Goal: Task Accomplishment & Management: Manage account settings

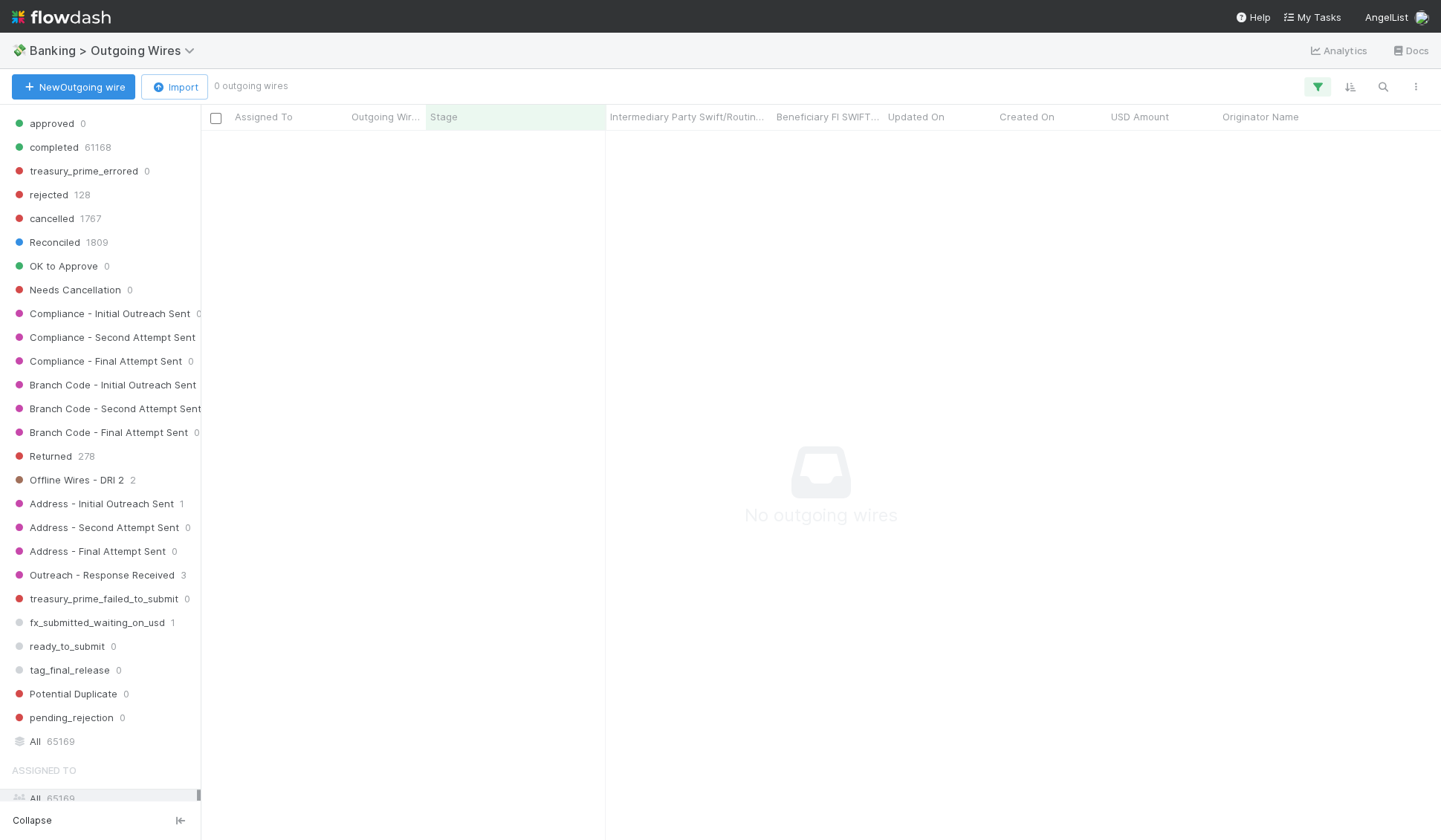
scroll to position [1357, 0]
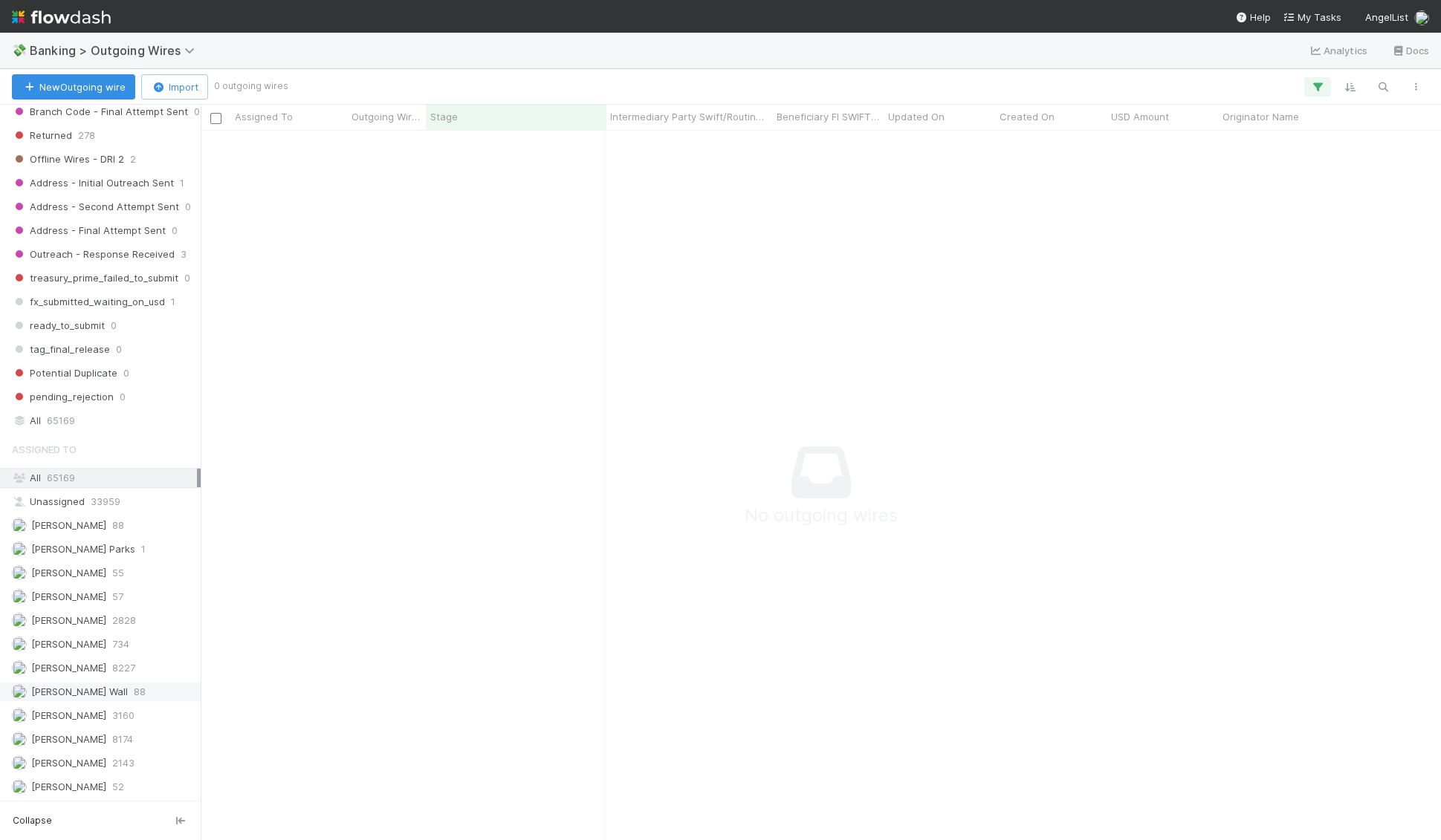
click at [87, 686] on span "[PERSON_NAME] Wall" at bounding box center [79, 692] width 96 height 12
click at [65, 804] on span "[PERSON_NAME]" at bounding box center [69, 810] width 75 height 12
click at [61, 686] on span "[PERSON_NAME] Wall" at bounding box center [79, 692] width 96 height 12
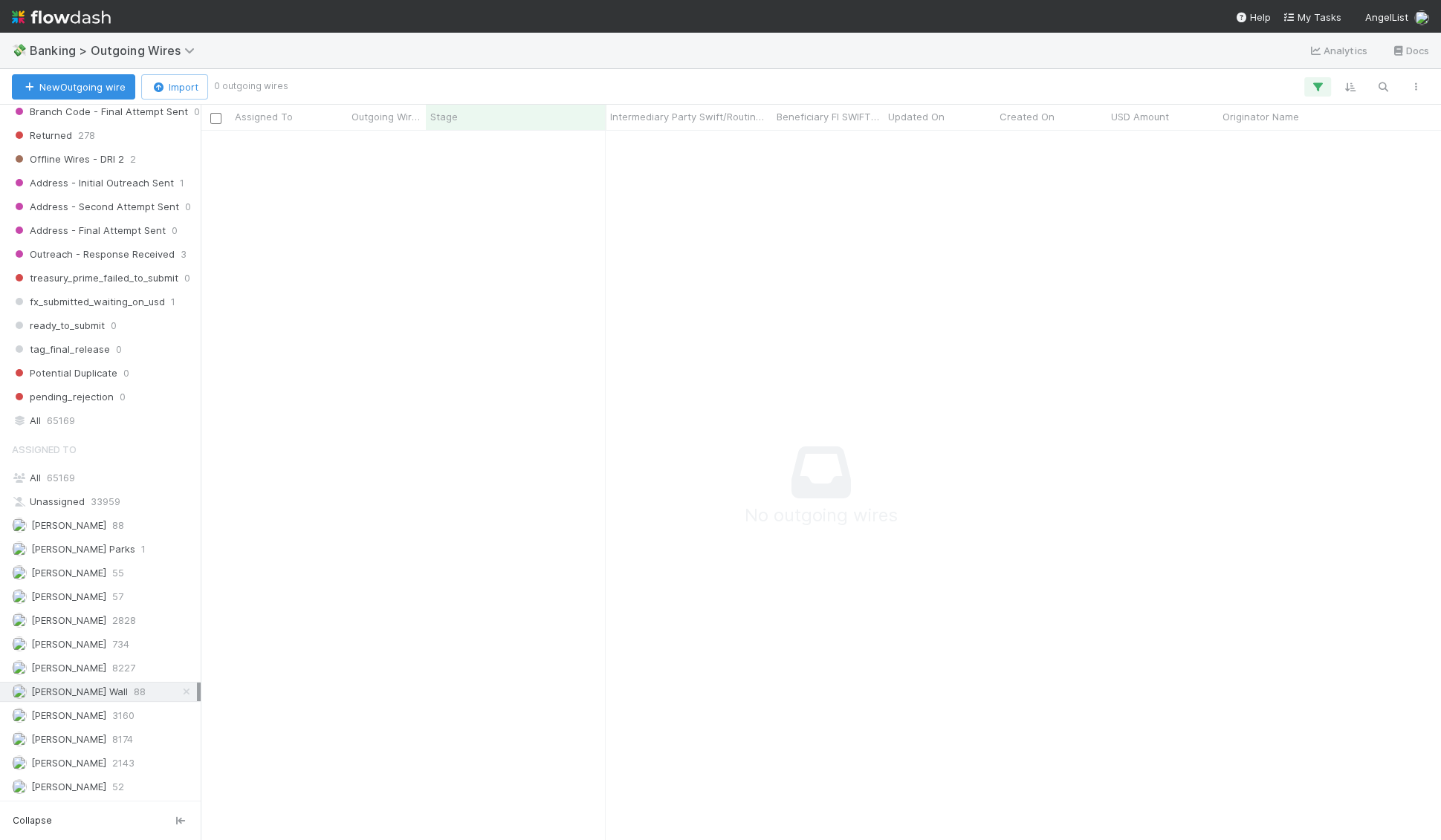
scroll to position [710, 1240]
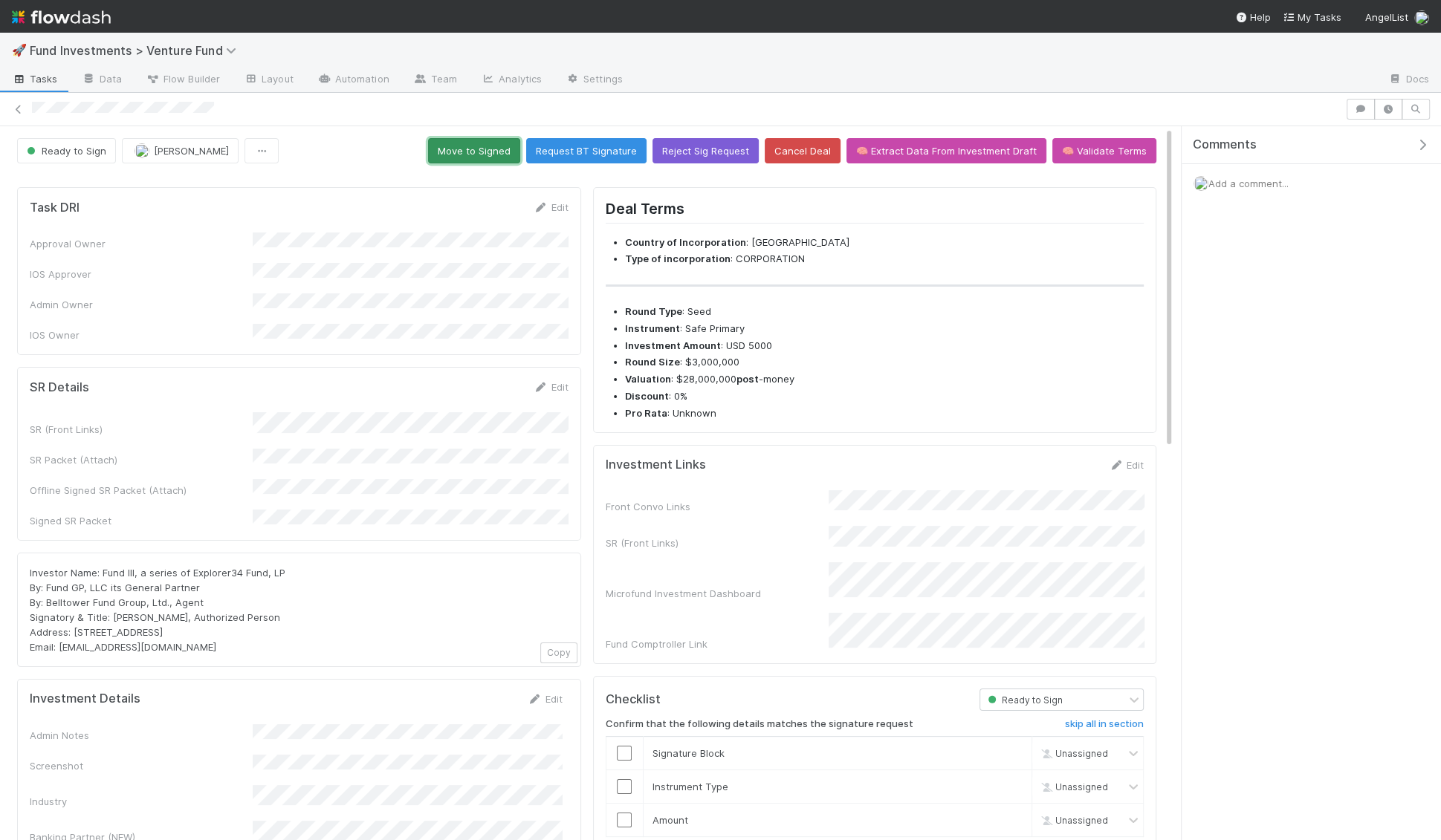
click at [496, 152] on button "Move to Signed" at bounding box center [474, 150] width 92 height 25
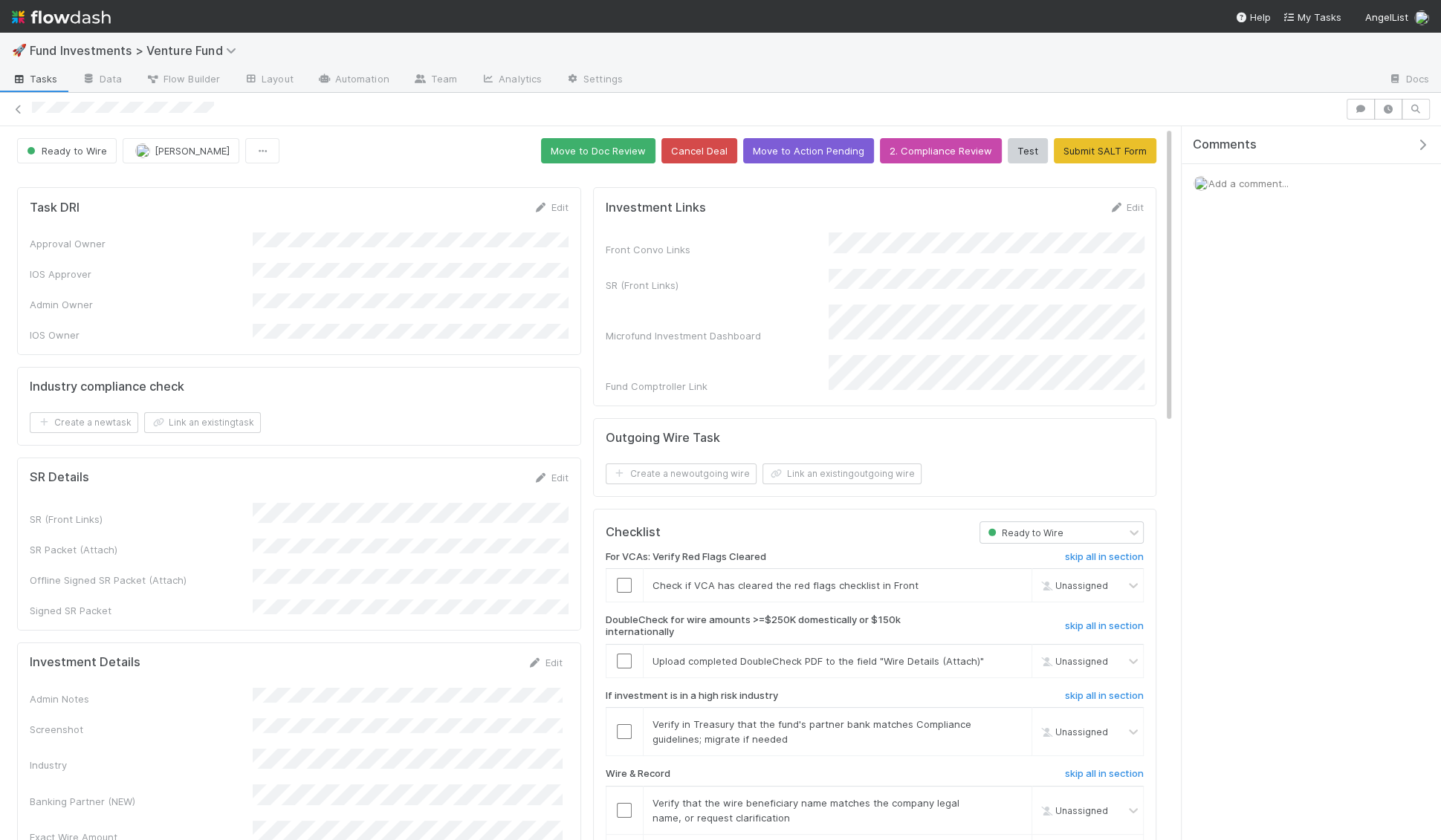
drag, startPoint x: 1248, startPoint y: 236, endPoint x: 1226, endPoint y: 235, distance: 22.0
click at [1246, 236] on div "Comments Add a comment..." at bounding box center [1311, 202] width 260 height 151
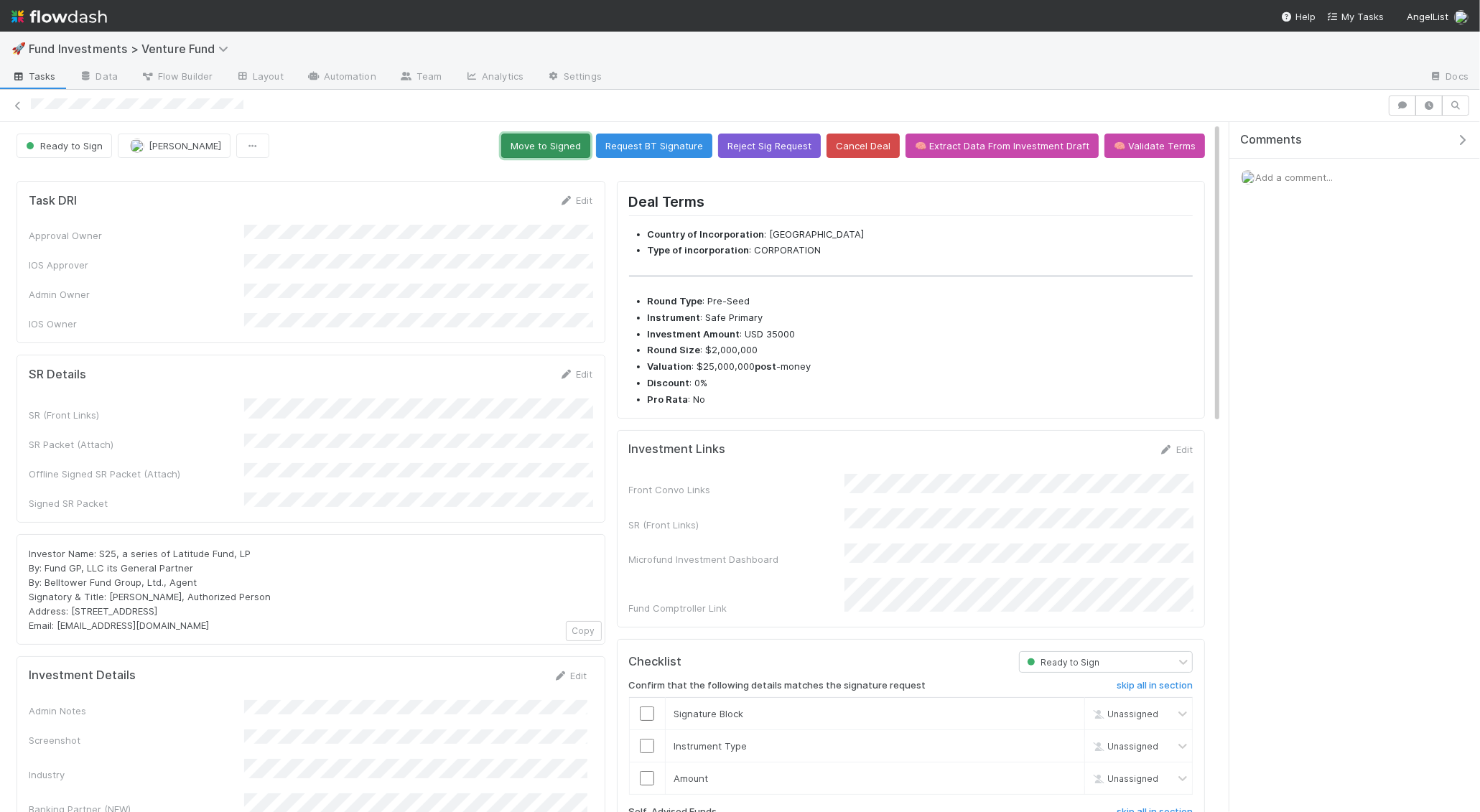
click at [571, 137] on button "Move to Signed" at bounding box center [546, 145] width 89 height 24
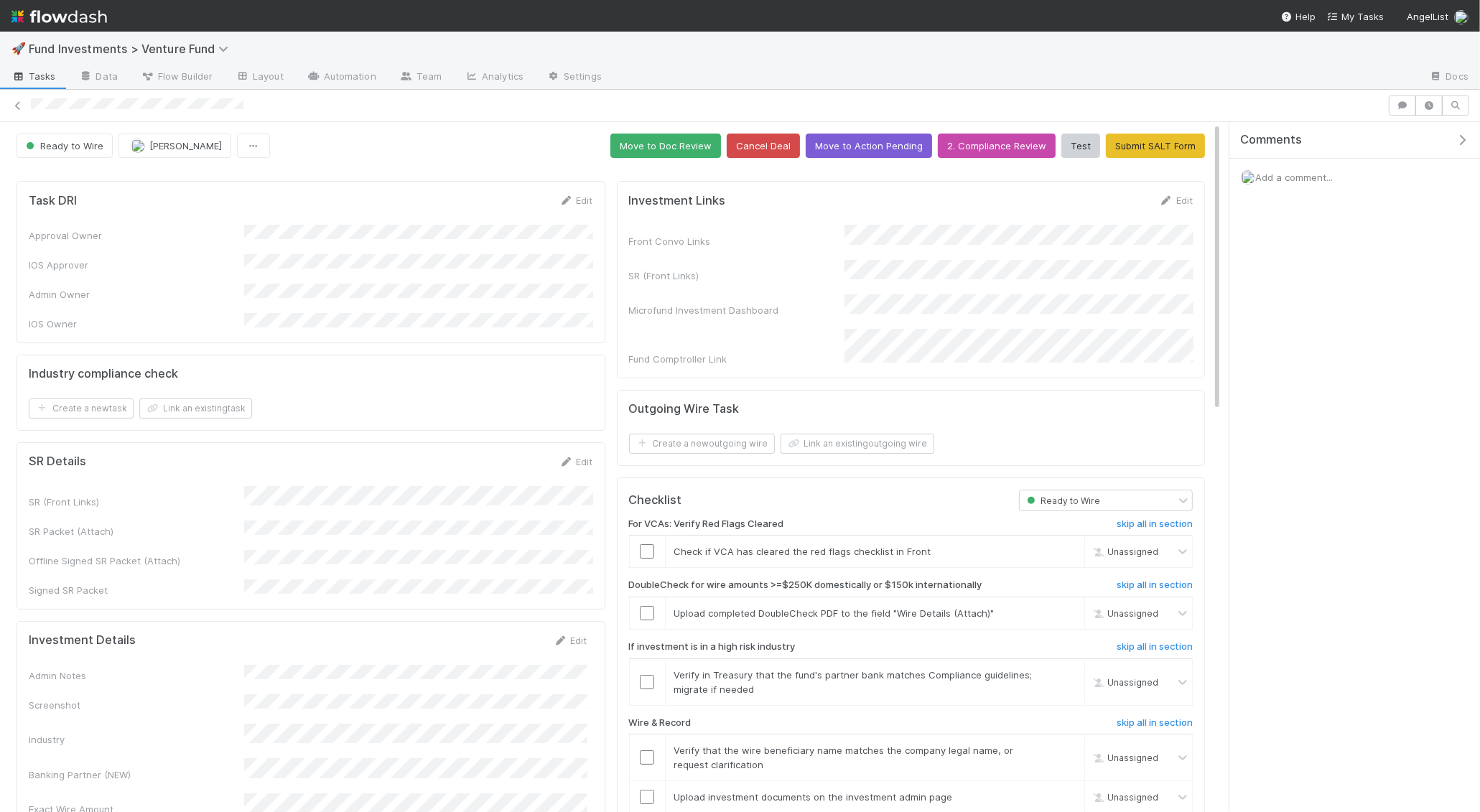
click at [54, 23] on img at bounding box center [60, 16] width 96 height 24
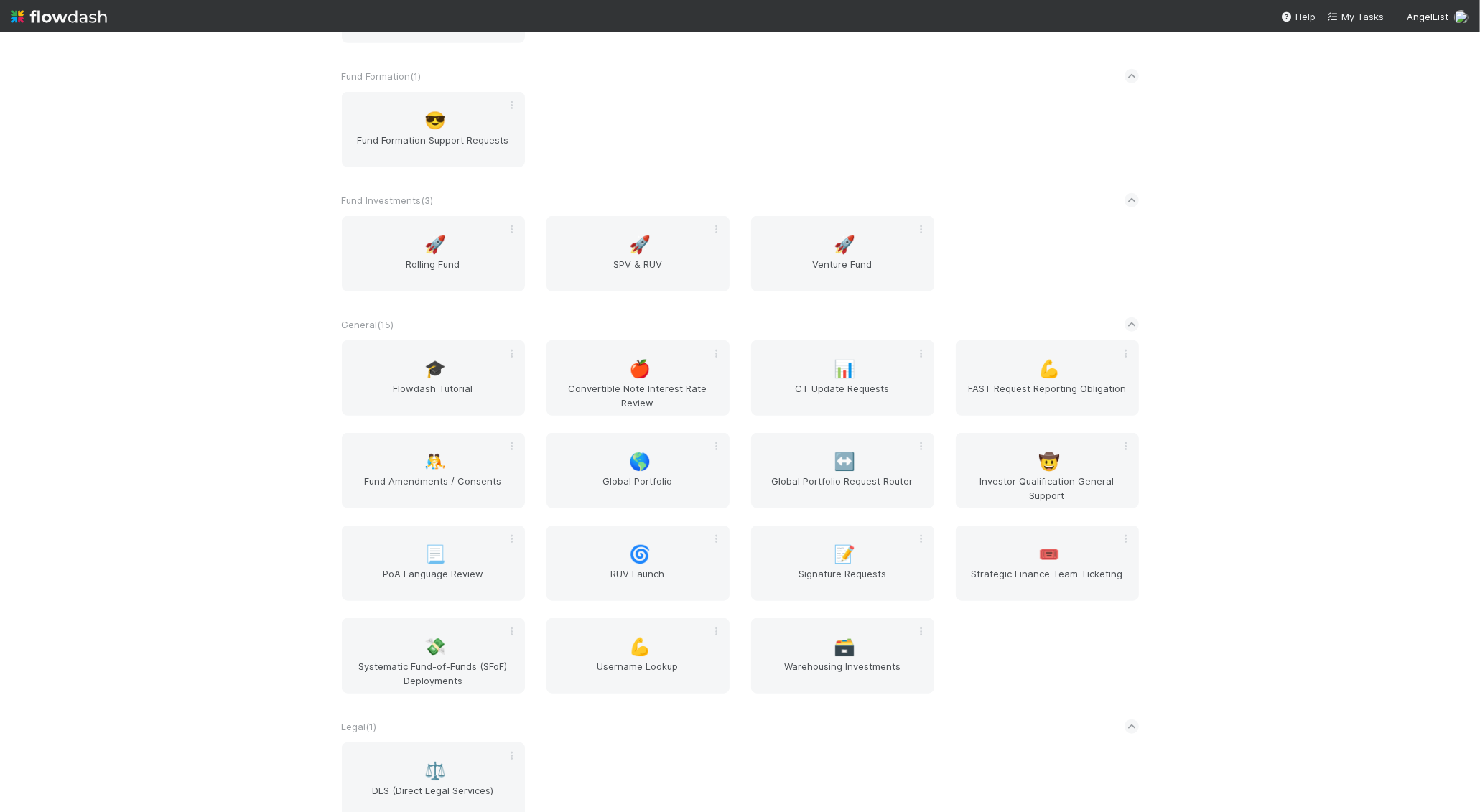
scroll to position [1479, 0]
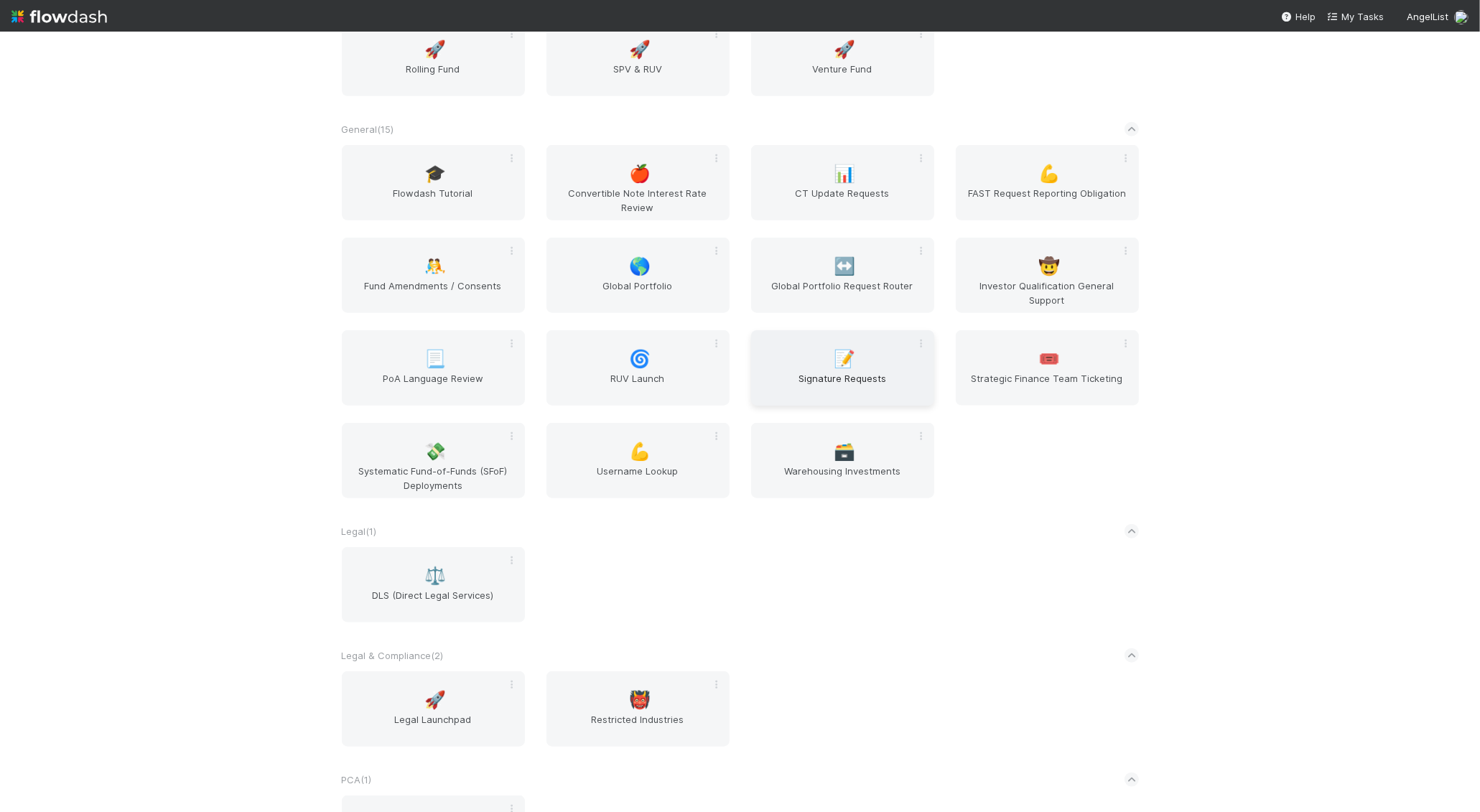
click at [822, 392] on span "Signature Requests" at bounding box center [842, 386] width 172 height 29
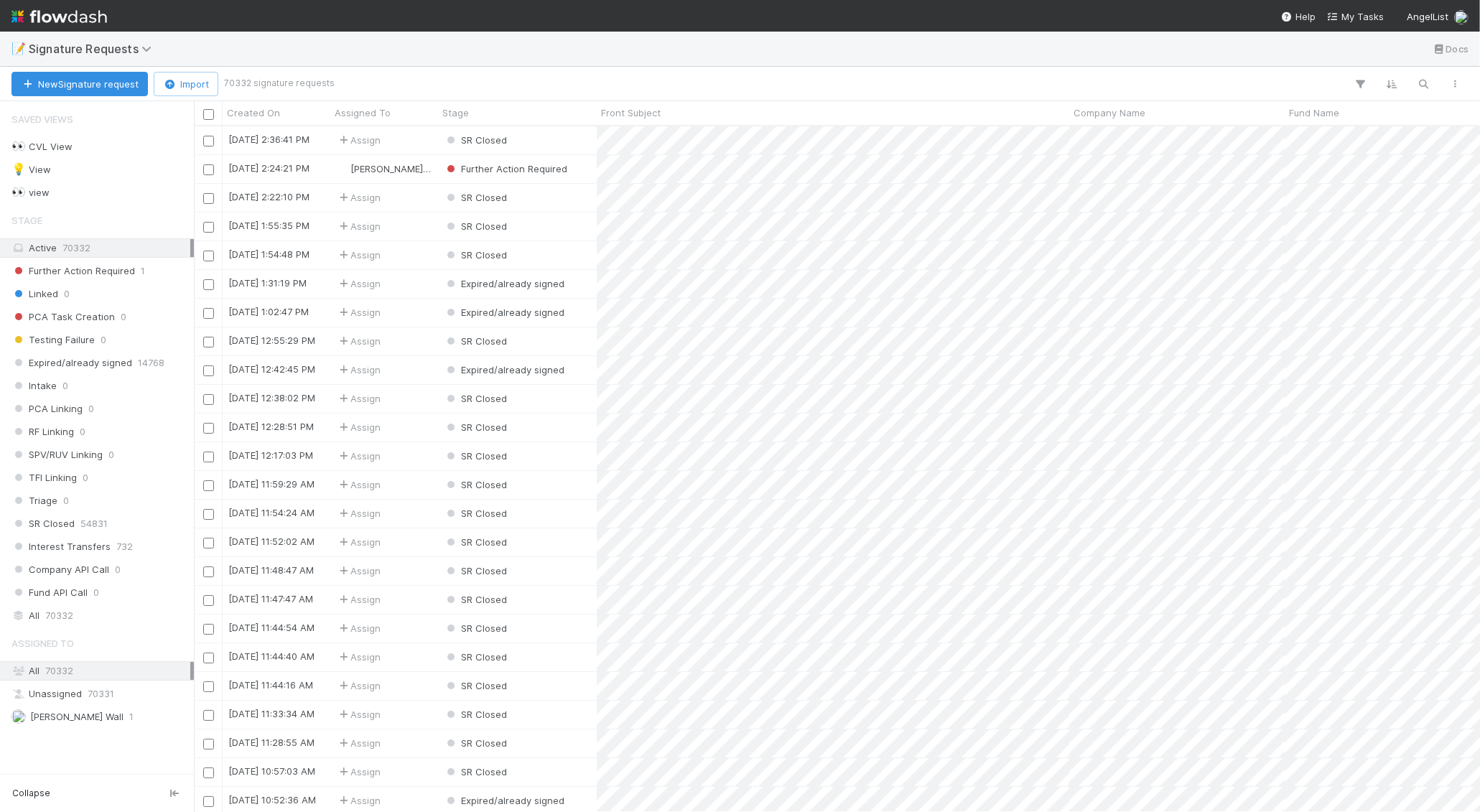
scroll to position [686, 1286]
click at [59, 710] on span "[PERSON_NAME] Wall" at bounding box center [76, 716] width 93 height 12
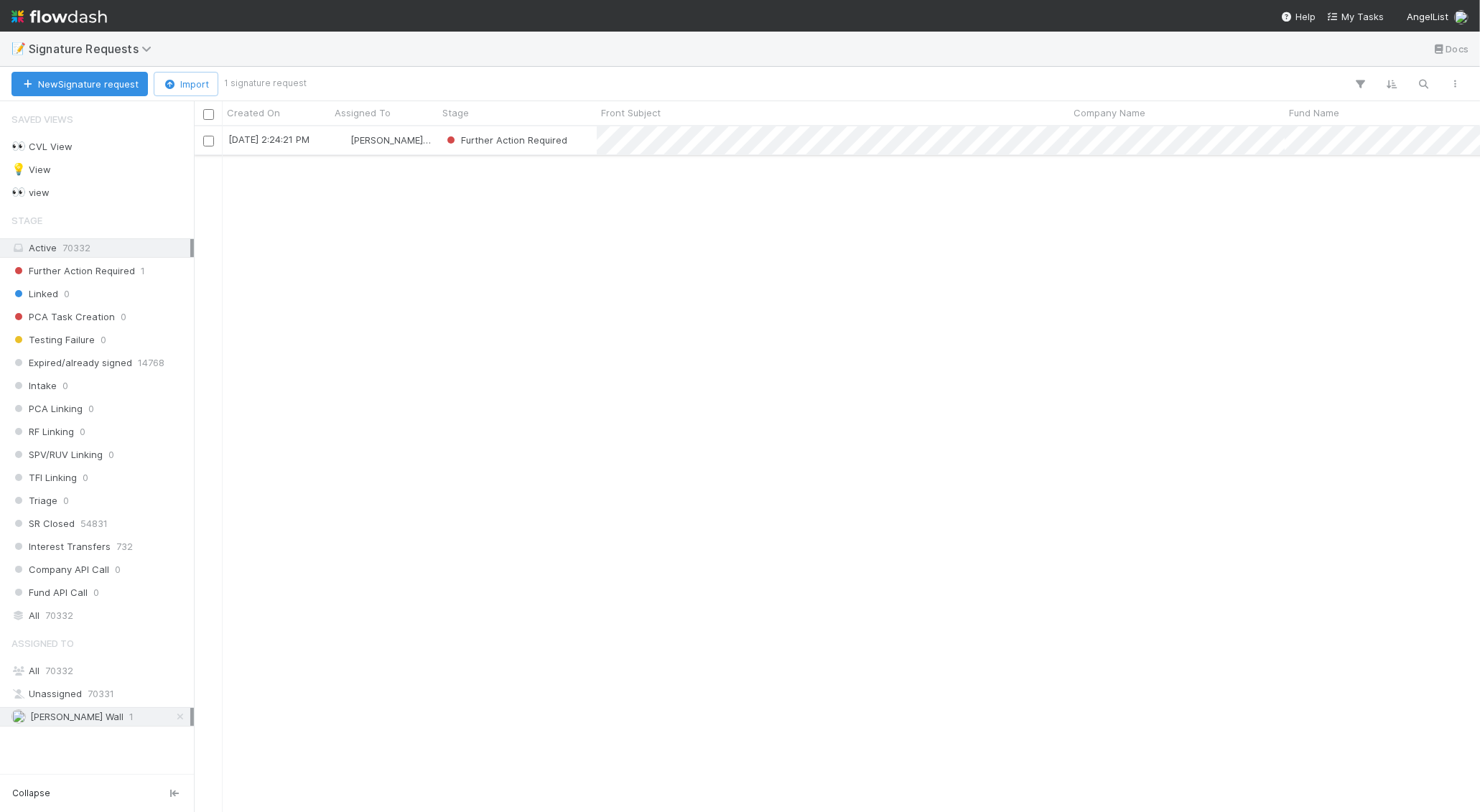
scroll to position [686, 1286]
click at [208, 113] on input "checkbox" at bounding box center [208, 114] width 11 height 11
checkbox input "true"
